Goal: Information Seeking & Learning: Learn about a topic

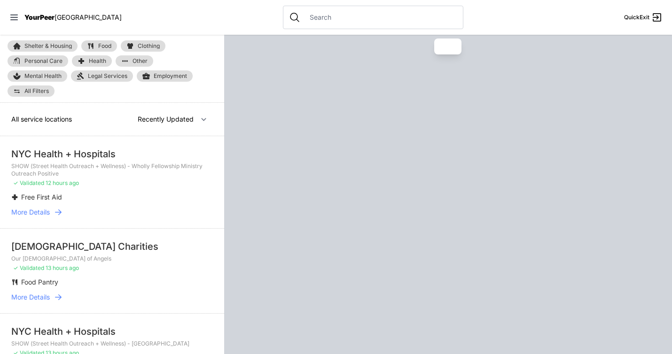
select select "recentlyUpdated"
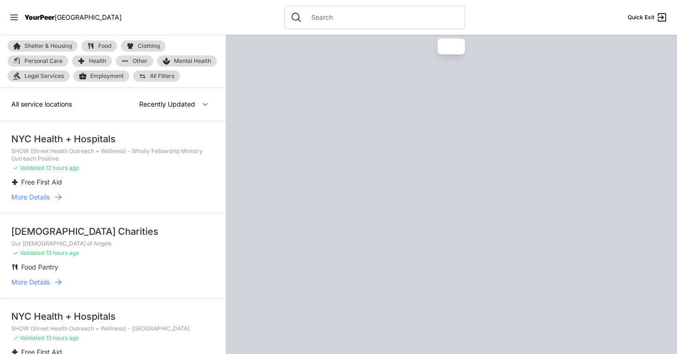
click at [306, 18] on input "text" at bounding box center [381, 17] width 153 height 9
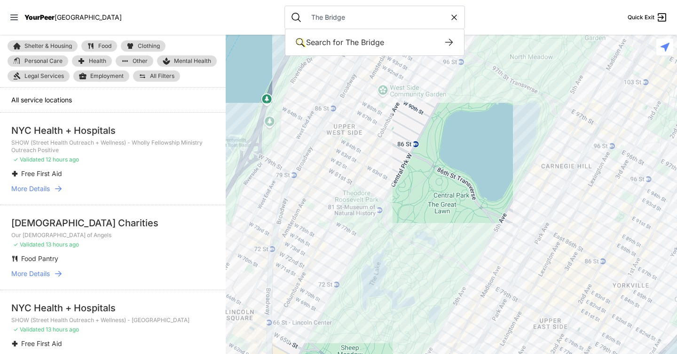
type input "The Bridge"
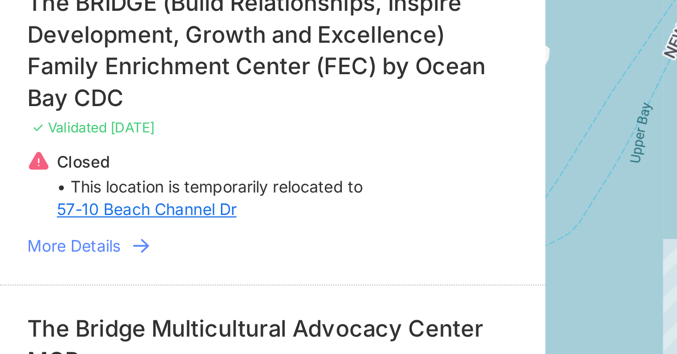
click at [60, 227] on icon at bounding box center [58, 231] width 9 height 9
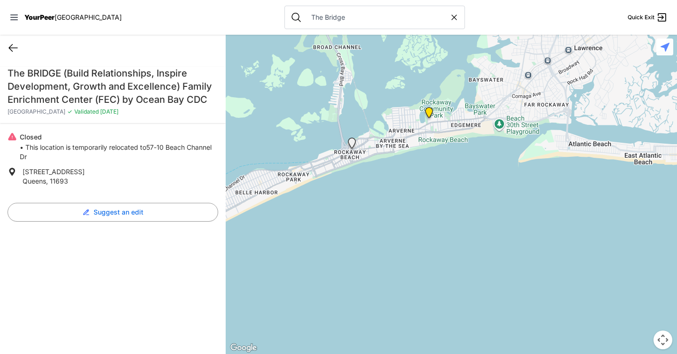
click at [17, 50] on icon at bounding box center [13, 47] width 11 height 11
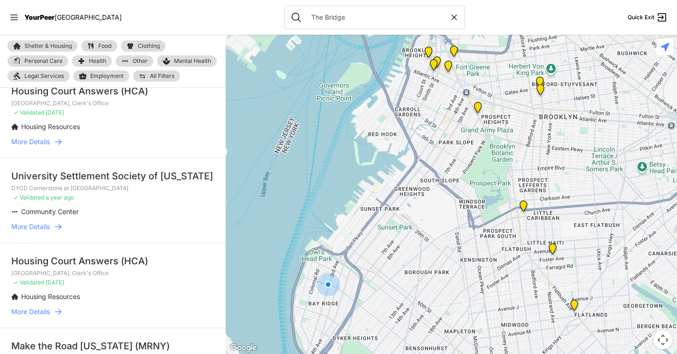
scroll to position [3200, 0]
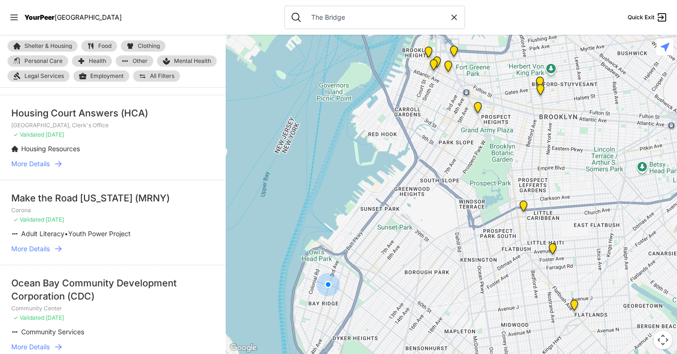
click at [159, 74] on font "All Filters" at bounding box center [162, 75] width 24 height 7
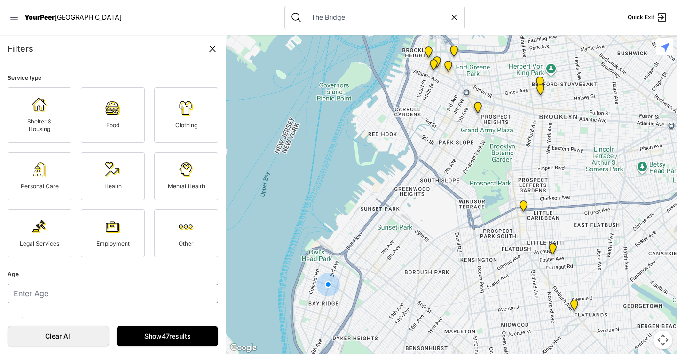
click at [172, 114] on link "Clothing" at bounding box center [186, 114] width 64 height 55
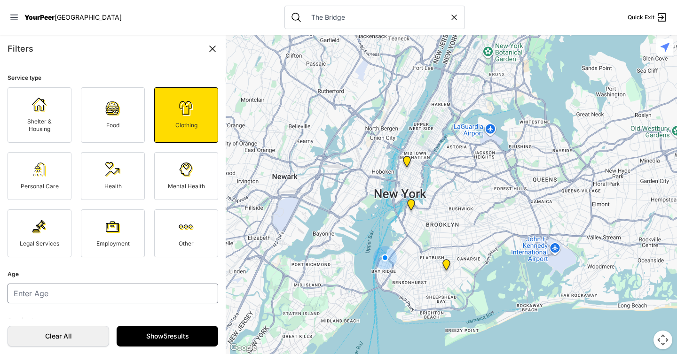
drag, startPoint x: 333, startPoint y: 159, endPoint x: 293, endPoint y: 206, distance: 62.0
click at [293, 205] on div at bounding box center [451, 195] width 451 height 320
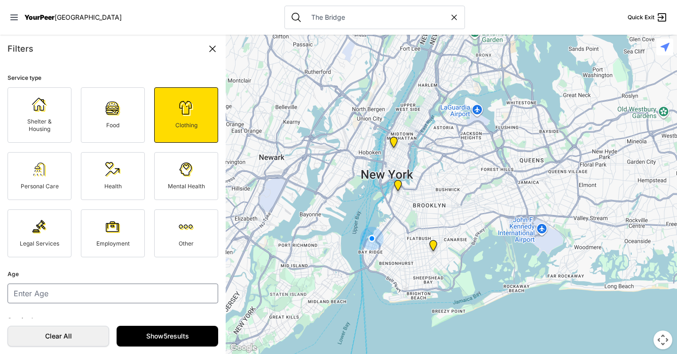
drag, startPoint x: 340, startPoint y: 215, endPoint x: 340, endPoint y: 181, distance: 34.3
click at [340, 181] on div at bounding box center [451, 195] width 451 height 320
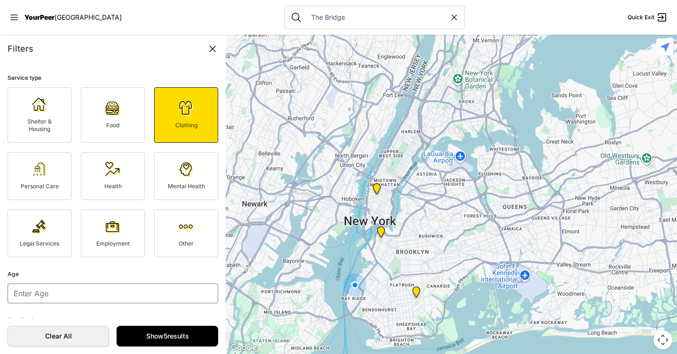
drag, startPoint x: 285, startPoint y: 202, endPoint x: 267, endPoint y: 252, distance: 53.6
click at [267, 252] on div at bounding box center [451, 195] width 451 height 320
click at [452, 18] on icon at bounding box center [454, 17] width 5 height 5
select select "recentlyUpdated"
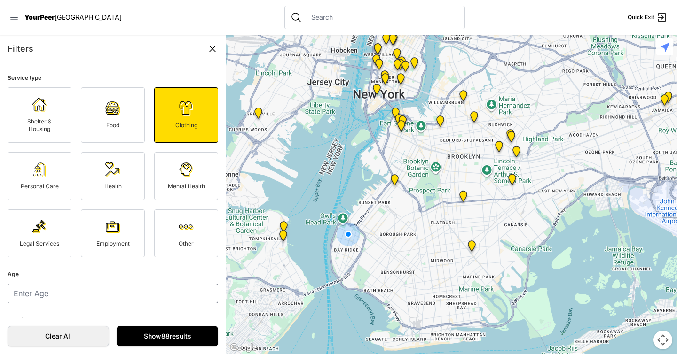
drag, startPoint x: 359, startPoint y: 135, endPoint x: 319, endPoint y: 211, distance: 85.8
click at [319, 211] on div at bounding box center [451, 195] width 451 height 320
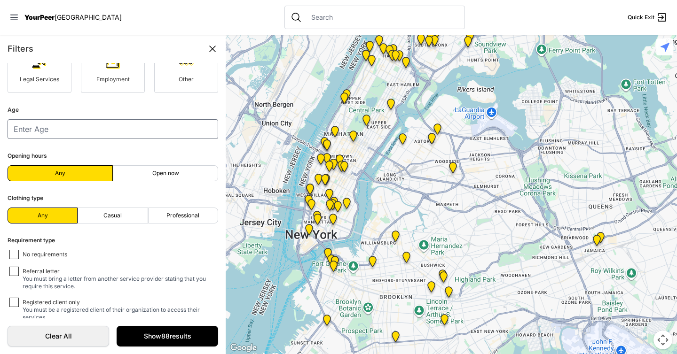
scroll to position [177, 0]
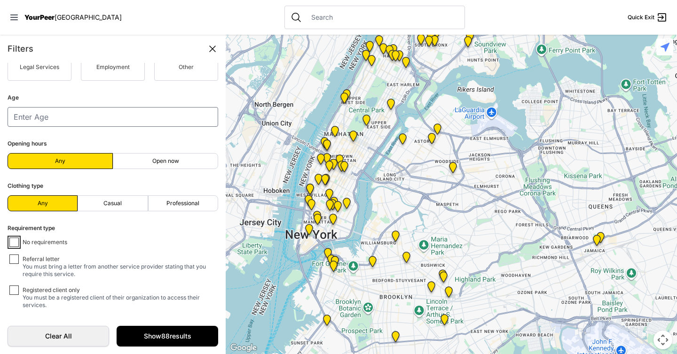
click at [12, 242] on input "No requirements" at bounding box center [13, 242] width 9 height 9
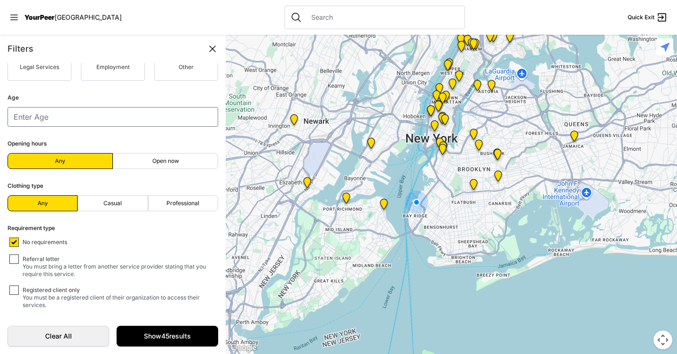
drag, startPoint x: 405, startPoint y: 111, endPoint x: 360, endPoint y: 195, distance: 95.2
click at [360, 195] on div at bounding box center [451, 195] width 451 height 320
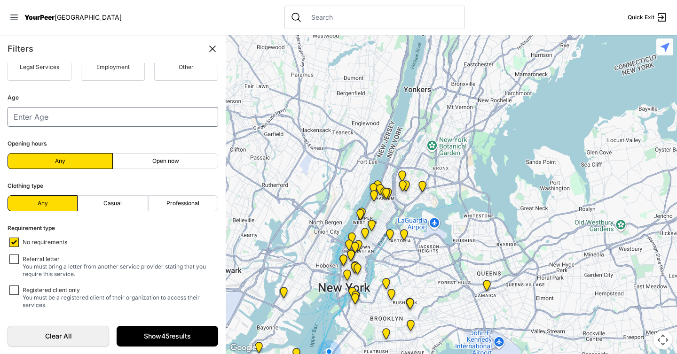
drag, startPoint x: 361, startPoint y: 181, endPoint x: 398, endPoint y: 119, distance: 72.1
click at [399, 117] on div at bounding box center [451, 195] width 451 height 320
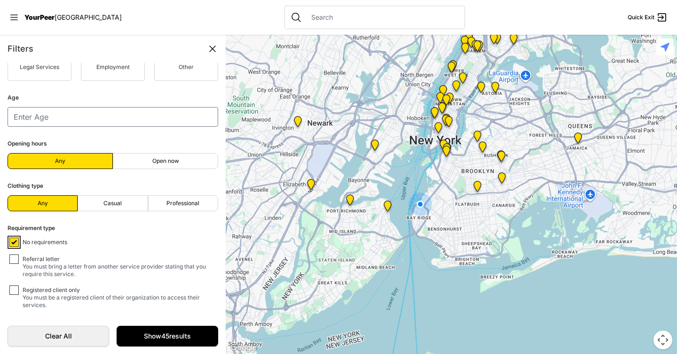
click at [14, 241] on input "No requirements" at bounding box center [13, 242] width 9 height 9
checkbox input "false"
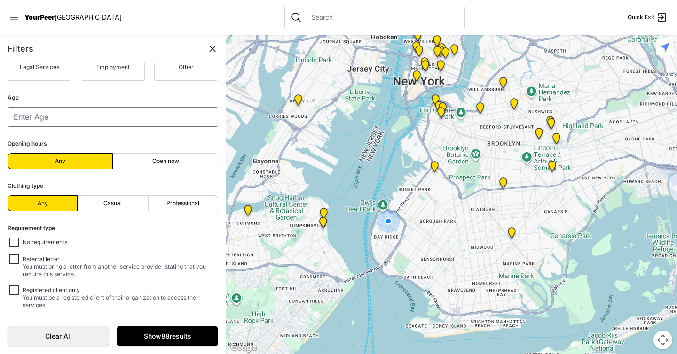
drag, startPoint x: 376, startPoint y: 128, endPoint x: 336, endPoint y: 200, distance: 82.3
click at [336, 200] on div at bounding box center [451, 195] width 451 height 320
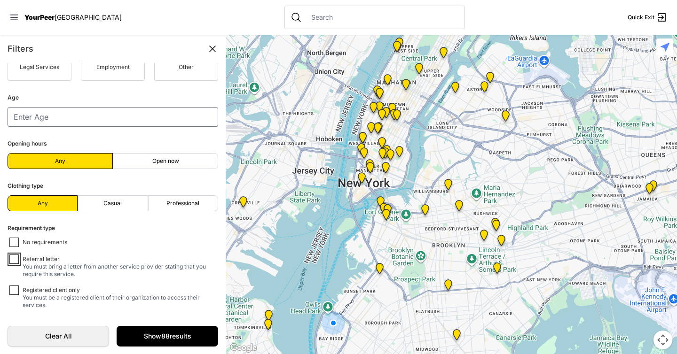
click at [18, 260] on input "Referral letter You must bring a letter from another service provider stating t…" at bounding box center [13, 259] width 9 height 9
checkbox input "true"
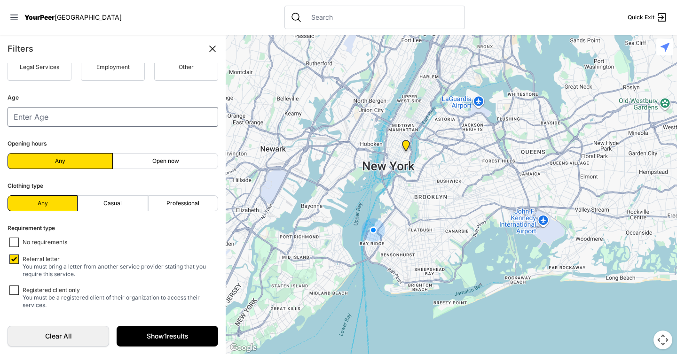
drag, startPoint x: 323, startPoint y: 152, endPoint x: 312, endPoint y: 212, distance: 60.8
click at [312, 211] on div at bounding box center [451, 195] width 451 height 320
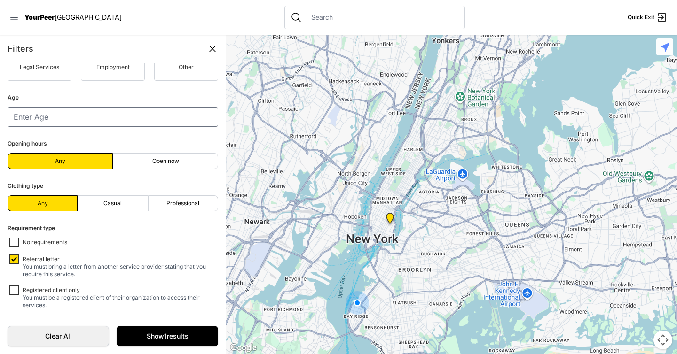
click at [390, 219] on img "Manhattan" at bounding box center [390, 220] width 12 height 15
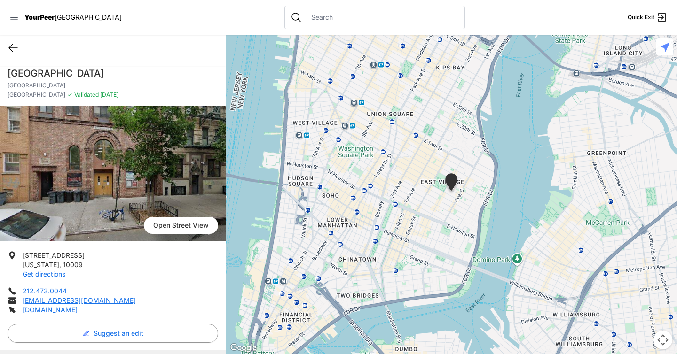
click at [12, 49] on icon at bounding box center [13, 47] width 11 height 11
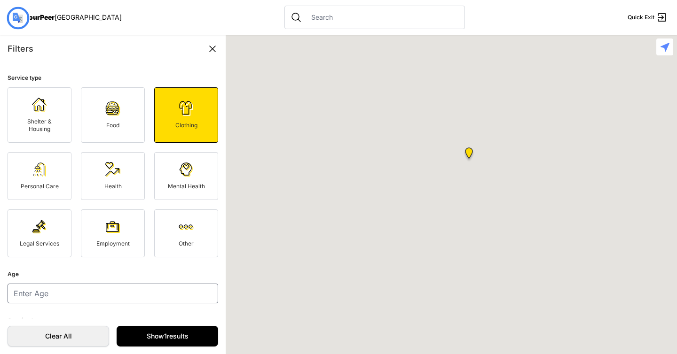
select select "nearby"
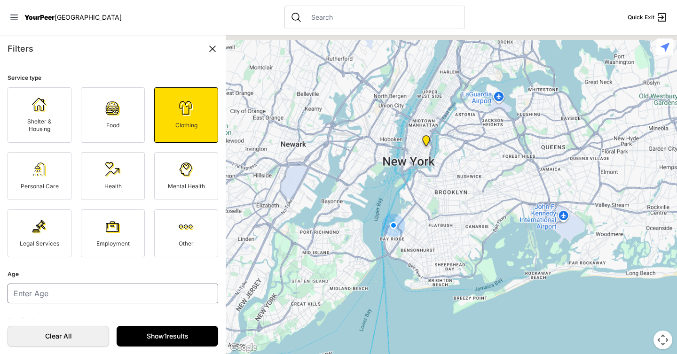
drag, startPoint x: 408, startPoint y: 114, endPoint x: 367, endPoint y: 201, distance: 96.5
click at [367, 201] on div at bounding box center [451, 195] width 451 height 320
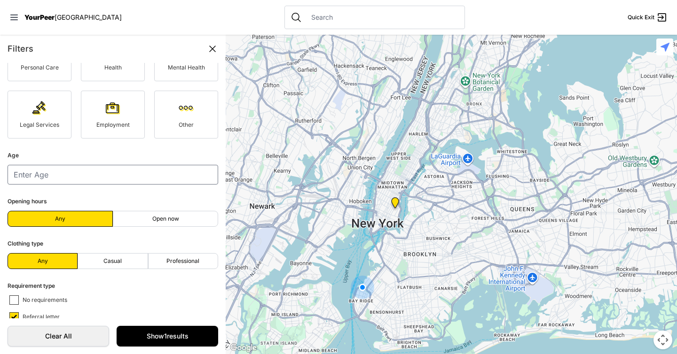
scroll to position [177, 0]
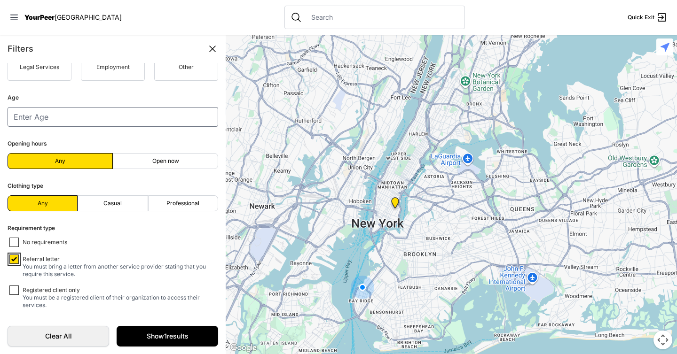
click at [13, 258] on input "Referral letter You must bring a letter from another service provider stating t…" at bounding box center [13, 259] width 9 height 9
checkbox input "false"
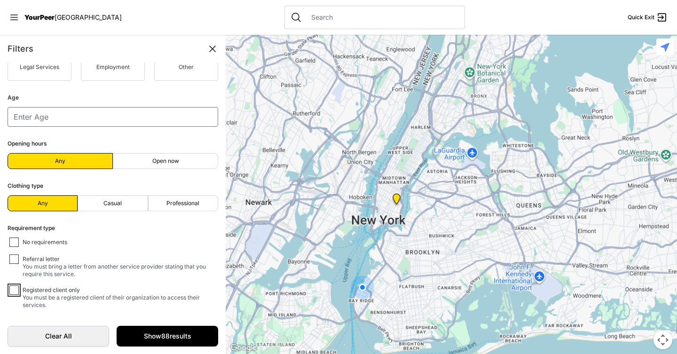
click at [14, 294] on input "Registered client only You must be a registered client of their organization to…" at bounding box center [13, 290] width 9 height 9
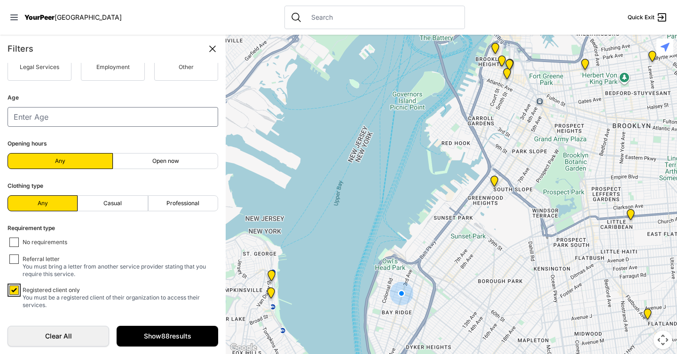
checkbox input "true"
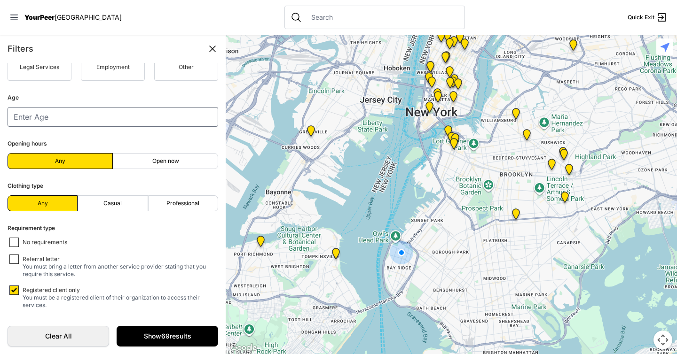
drag, startPoint x: 434, startPoint y: 150, endPoint x: 405, endPoint y: 209, distance: 65.6
click at [405, 207] on div at bounding box center [451, 195] width 451 height 320
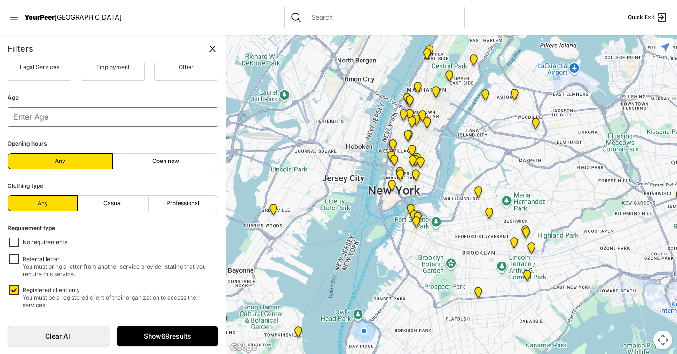
drag, startPoint x: 345, startPoint y: 110, endPoint x: 329, endPoint y: 170, distance: 61.8
click at [329, 170] on div at bounding box center [451, 195] width 451 height 320
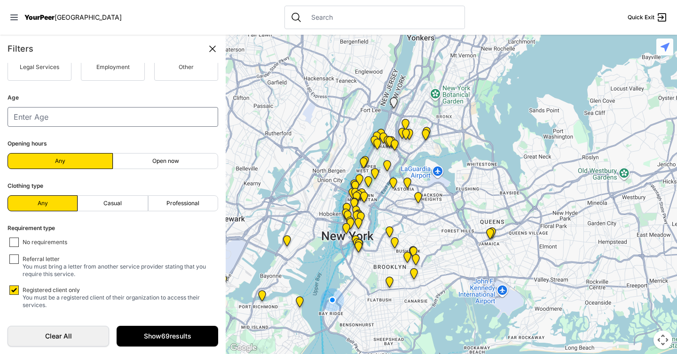
drag, startPoint x: 328, startPoint y: 175, endPoint x: 354, endPoint y: 147, distance: 37.9
click at [355, 147] on div at bounding box center [451, 195] width 451 height 320
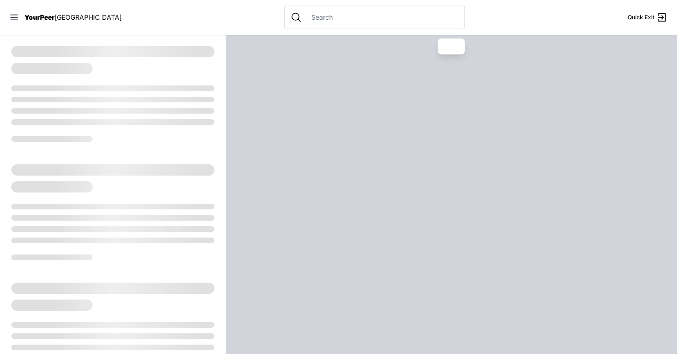
select select "recentlyUpdated"
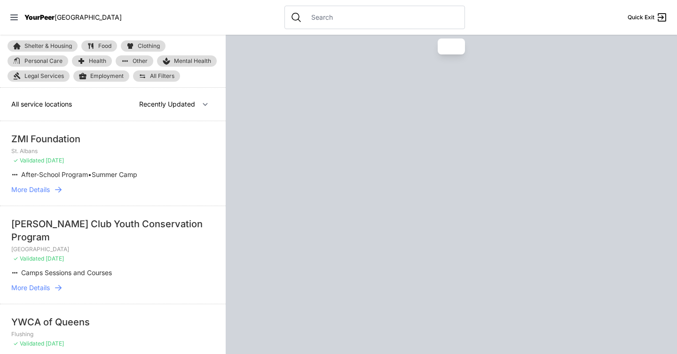
click at [60, 190] on icon at bounding box center [58, 189] width 9 height 9
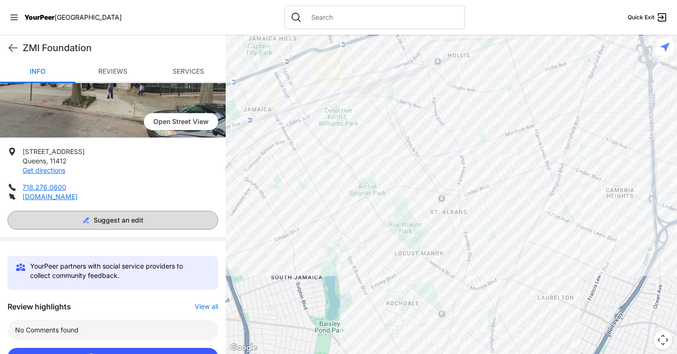
click at [118, 219] on span "Suggest an edit" at bounding box center [119, 220] width 50 height 9
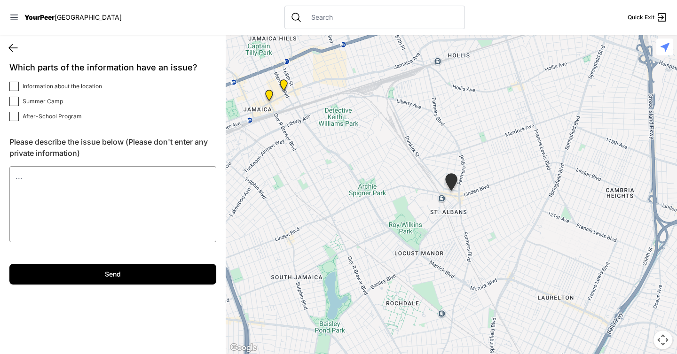
click at [14, 47] on icon at bounding box center [13, 47] width 11 height 11
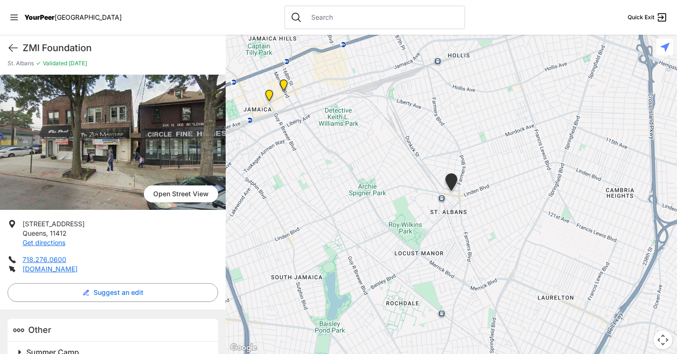
scroll to position [76, 0]
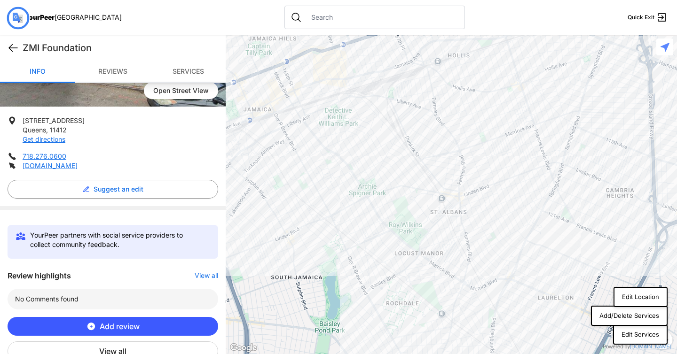
click at [15, 49] on icon at bounding box center [13, 47] width 11 height 11
select select "recentlyUpdated"
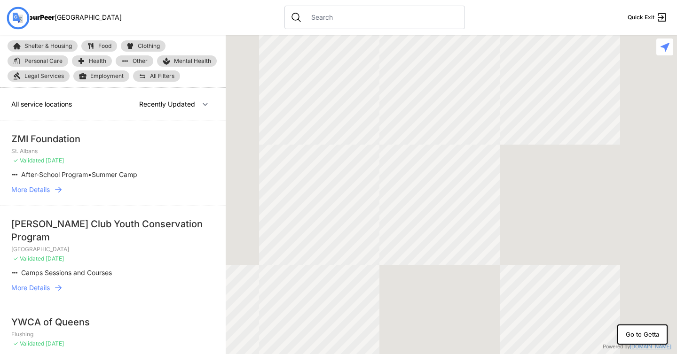
click at [157, 78] on span "All Filters" at bounding box center [162, 76] width 24 height 6
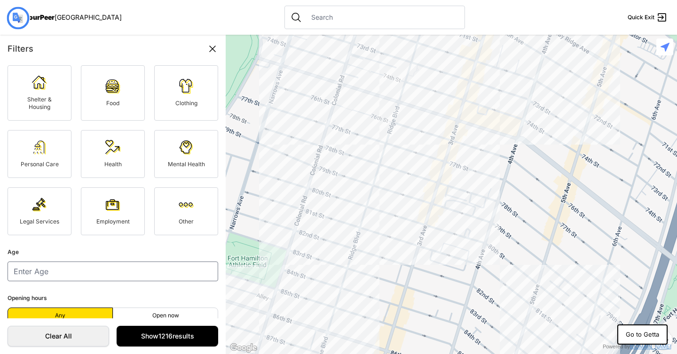
scroll to position [37, 0]
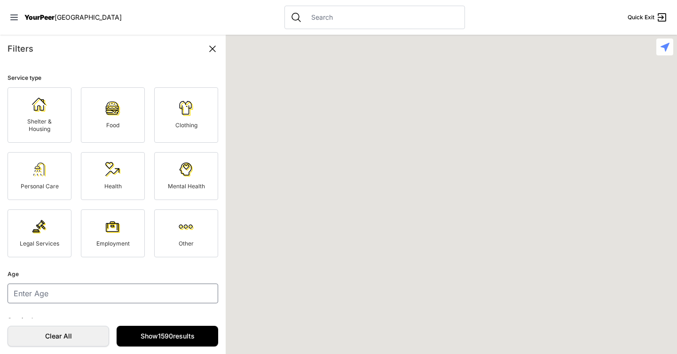
scroll to position [37, 0]
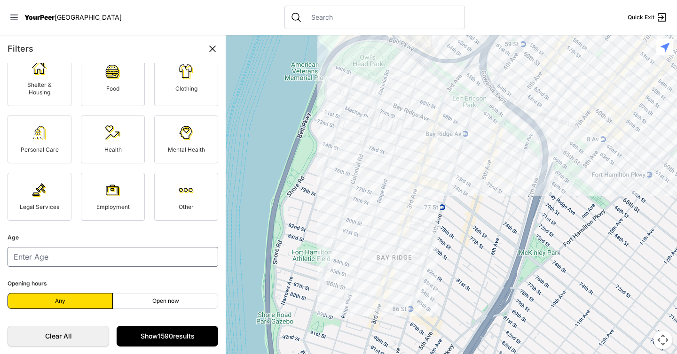
select select "nearby"
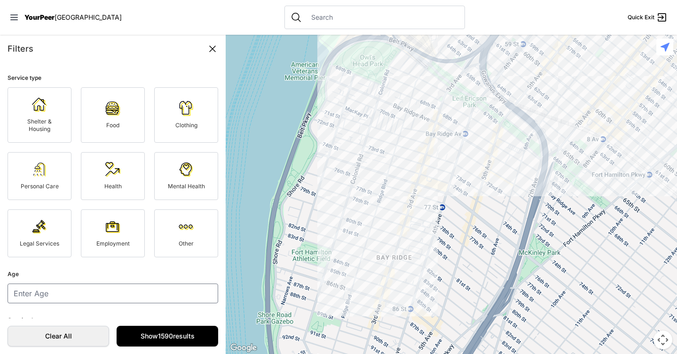
click at [47, 18] on span "YourPeer" at bounding box center [39, 17] width 30 height 8
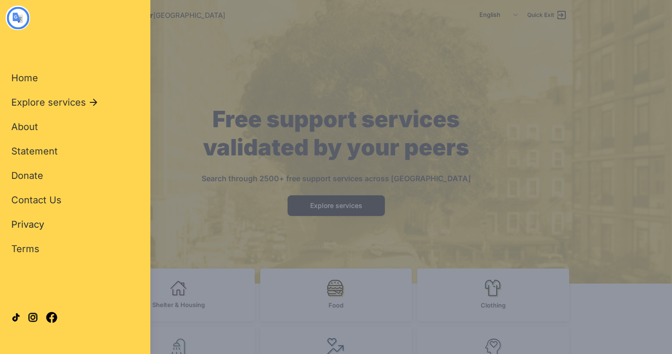
click at [40, 227] on span "Privacy" at bounding box center [27, 224] width 33 height 11
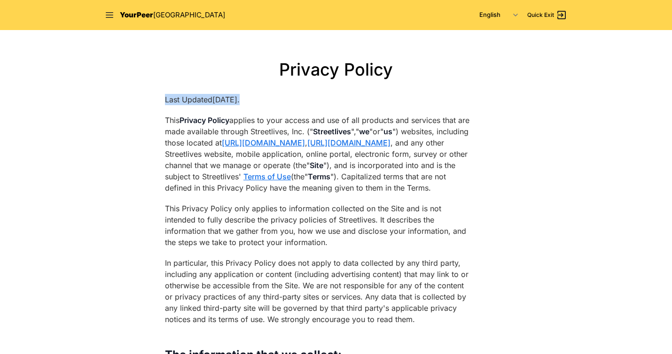
drag, startPoint x: 259, startPoint y: 95, endPoint x: 138, endPoint y: 98, distance: 121.3
click at [106, 13] on icon at bounding box center [109, 14] width 9 height 9
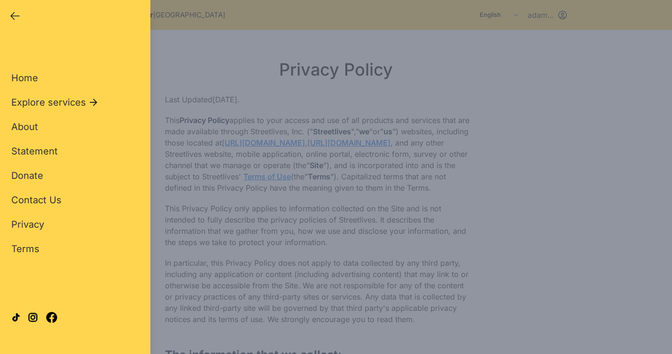
click at [44, 247] on div "Home Explore services About Statement Donate Contact Us Privacy Terms" at bounding box center [75, 148] width 128 height 214
click at [30, 248] on font "Terms" at bounding box center [25, 248] width 28 height 11
